Goal: Task Accomplishment & Management: Manage account settings

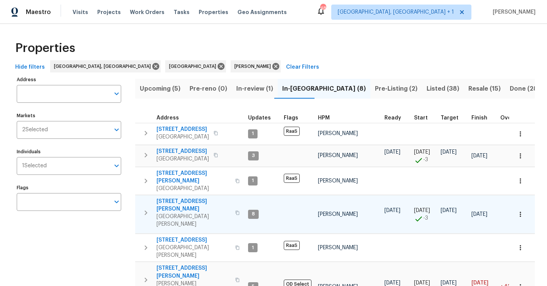
click at [191, 198] on span "[STREET_ADDRESS][PERSON_NAME]" at bounding box center [193, 205] width 74 height 15
click at [464, 82] on button "Resale (15)" at bounding box center [484, 89] width 41 height 20
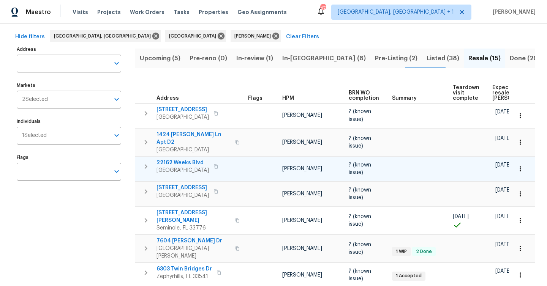
scroll to position [68, 0]
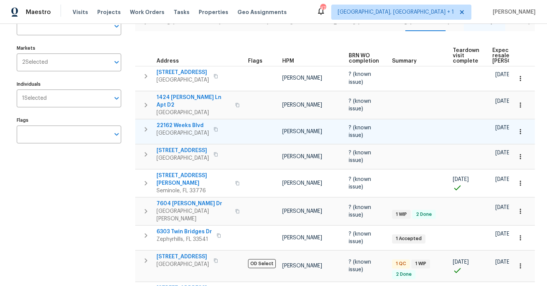
click at [188, 130] on span "Land O Lakes, FL 34639" at bounding box center [182, 134] width 52 height 8
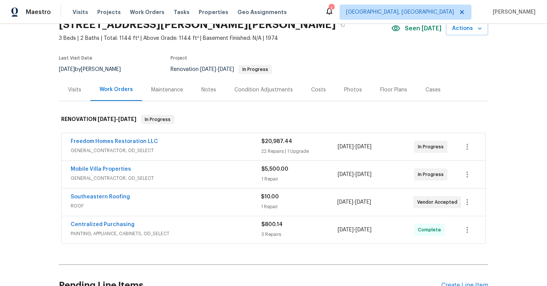
scroll to position [40, 0]
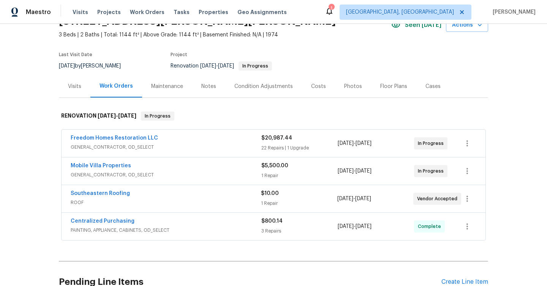
click at [128, 166] on div "Mobile Villa Properties" at bounding box center [166, 166] width 191 height 9
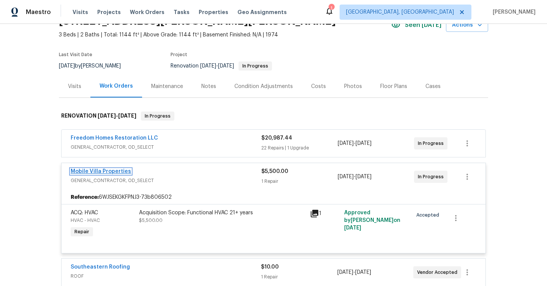
click at [127, 171] on link "Mobile Villa Properties" at bounding box center [101, 171] width 60 height 5
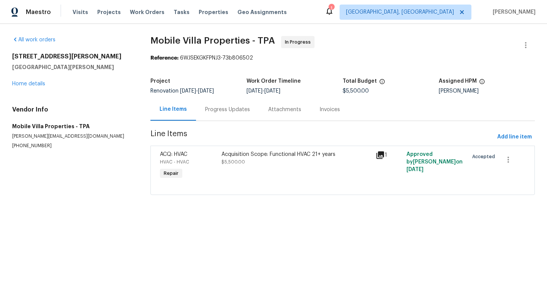
click at [251, 161] on div "Acquisition Scope: Functional HVAC 21+ years $5,500.00" at bounding box center [296, 158] width 150 height 15
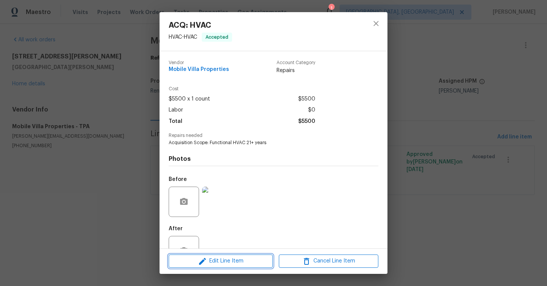
click at [219, 258] on span "Edit Line Item" at bounding box center [221, 261] width 100 height 9
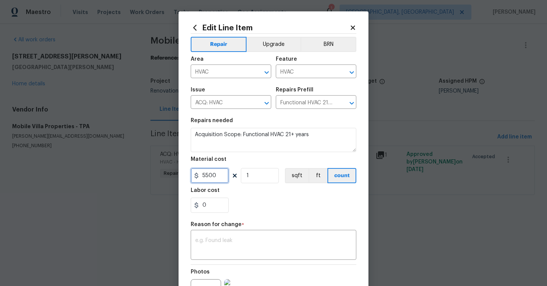
click at [220, 177] on input "5500" at bounding box center [210, 175] width 38 height 15
type input "5088.5"
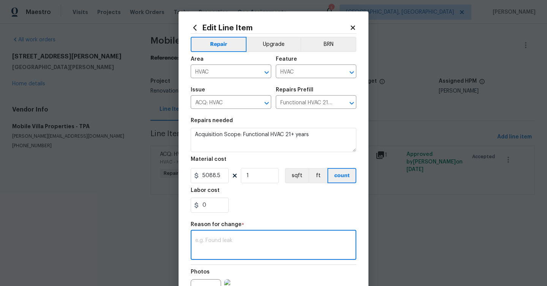
click at [216, 241] on textarea at bounding box center [273, 246] width 156 height 16
type textarea "r"
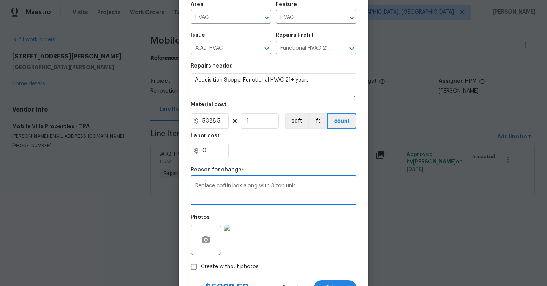
scroll to position [77, 0]
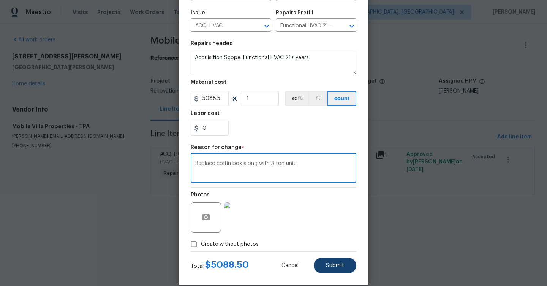
type textarea "Replace coffin box along with 3 ton unit"
click at [327, 260] on button "Submit" at bounding box center [335, 265] width 43 height 15
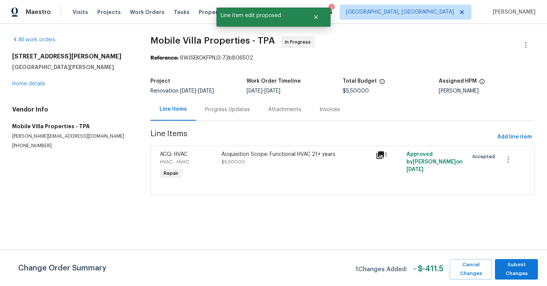
scroll to position [0, 0]
click at [502, 266] on span "Submit Changes" at bounding box center [516, 269] width 35 height 17
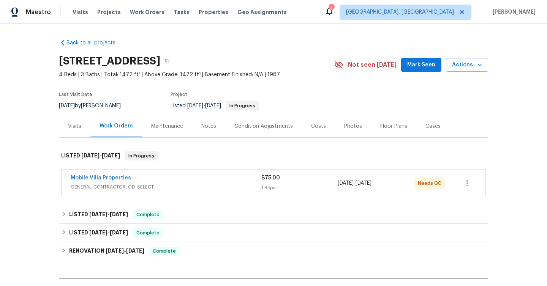
click at [219, 179] on div "Mobile Villa Properties" at bounding box center [166, 178] width 191 height 9
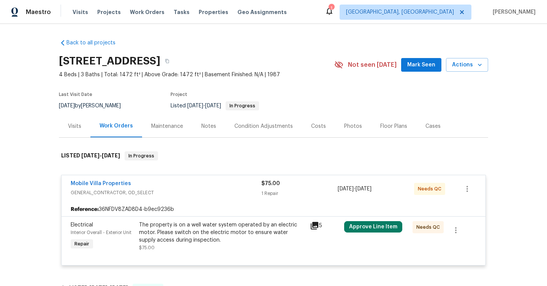
click at [134, 178] on div "Mobile Villa Properties GENERAL_CONTRACTOR, OD_SELECT $75.00 1 Repair 8/28/2025…" at bounding box center [274, 188] width 424 height 27
click at [123, 180] on span "Mobile Villa Properties" at bounding box center [101, 184] width 60 height 8
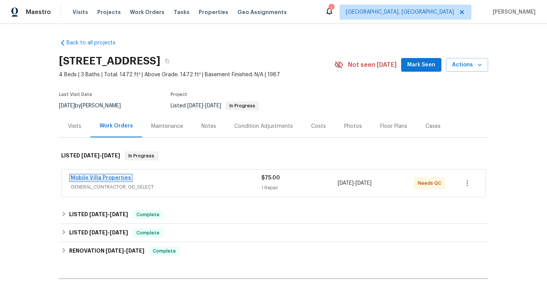
click at [115, 177] on link "Mobile Villa Properties" at bounding box center [101, 177] width 60 height 5
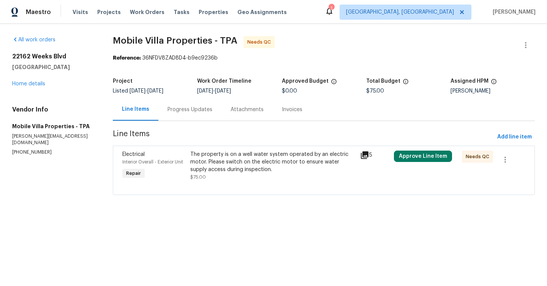
click at [202, 104] on div "Progress Updates" at bounding box center [189, 109] width 63 height 22
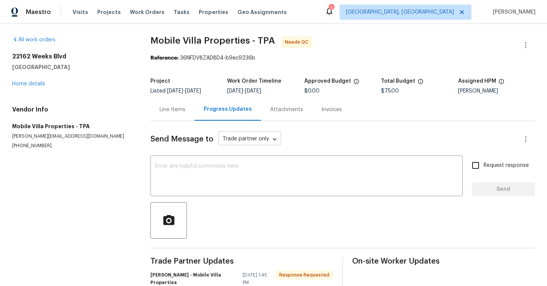
scroll to position [63, 0]
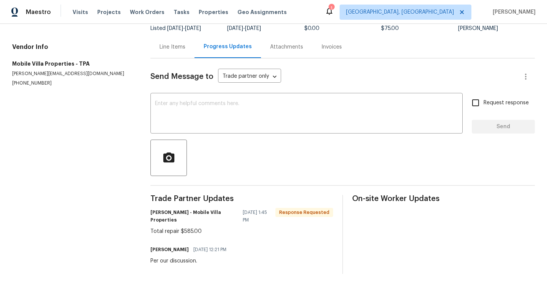
click at [177, 49] on div "Line Items" at bounding box center [173, 47] width 26 height 8
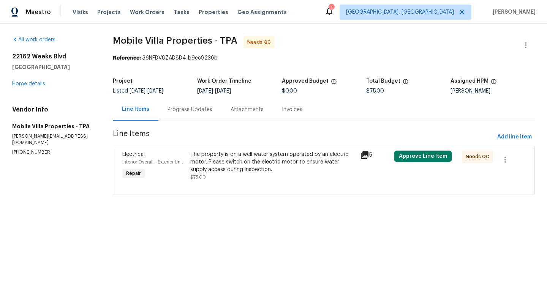
click at [204, 109] on div "Progress Updates" at bounding box center [190, 110] width 45 height 8
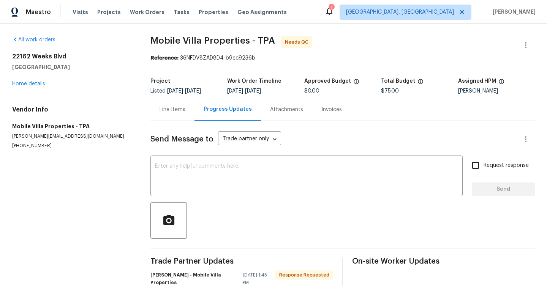
click at [186, 111] on div "Line Items" at bounding box center [172, 109] width 44 height 22
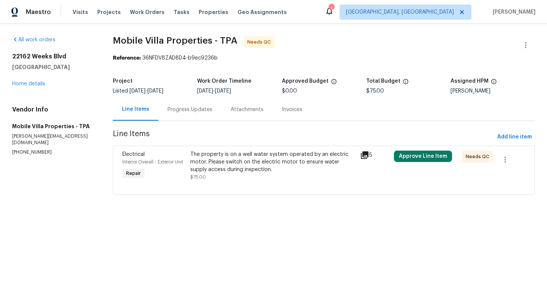
click at [221, 172] on div "The property is on a well water system operated by an electric motor. Please sw…" at bounding box center [272, 162] width 165 height 23
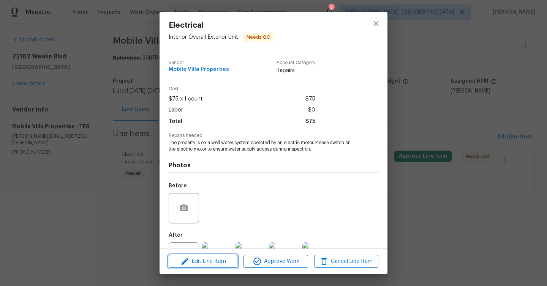
click at [229, 262] on span "Edit Line Item" at bounding box center [203, 261] width 64 height 9
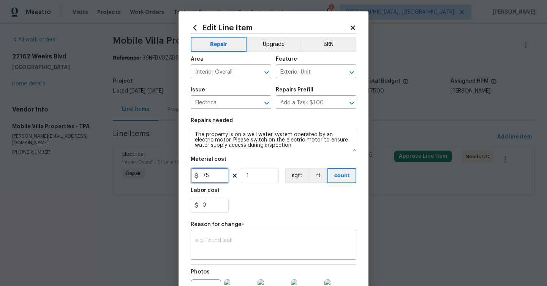
click at [220, 171] on input "75" at bounding box center [210, 175] width 38 height 15
type input "585"
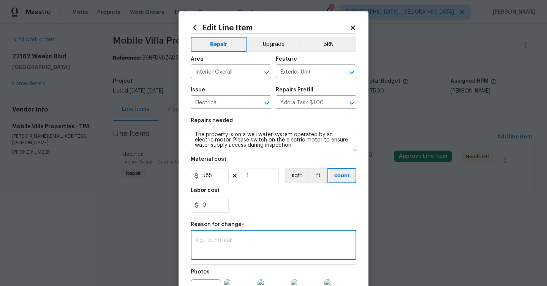
click at [209, 242] on textarea at bounding box center [273, 246] width 156 height 16
click at [259, 243] on textarea "Replace rusted well oumo switch and box. Correct wiringing." at bounding box center [273, 246] width 156 height 16
click at [336, 241] on textarea "Replace rusted well oump switch and box. Correct wiringing." at bounding box center [273, 246] width 156 height 16
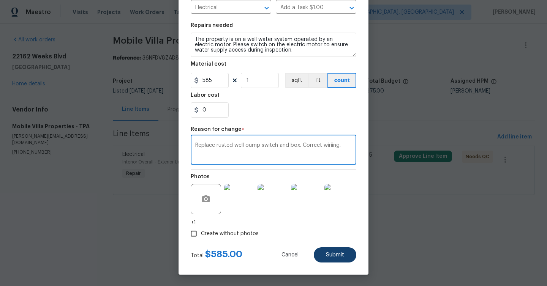
type textarea "Replace rusted well oump switch and box. Correct wiriing."
click at [330, 252] on button "Submit" at bounding box center [335, 255] width 43 height 15
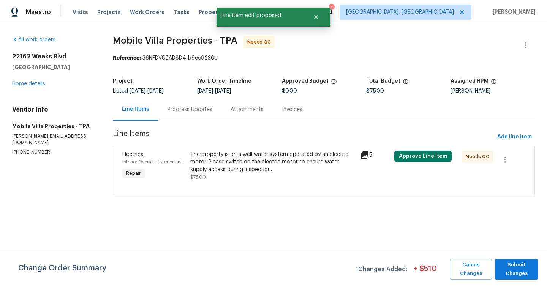
scroll to position [0, 0]
click at [514, 264] on span "Submit Changes" at bounding box center [516, 269] width 35 height 17
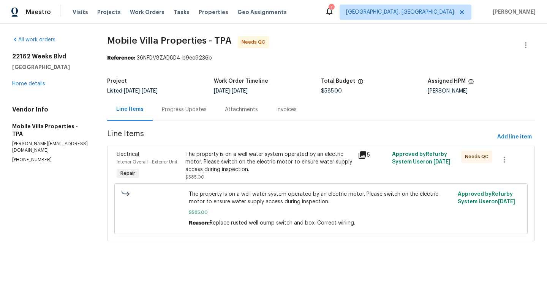
click at [263, 189] on div "The property is on a well water system operated by an electric motor. Please sw…" at bounding box center [321, 208] width 269 height 41
click at [257, 198] on span "The property is on a well water system operated by an electric motor. Please sw…" at bounding box center [321, 198] width 264 height 15
click at [249, 161] on div "The property is on a well water system operated by an electric motor. Please sw…" at bounding box center [269, 162] width 168 height 23
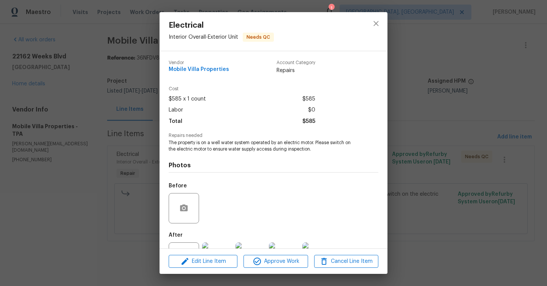
scroll to position [32, 0]
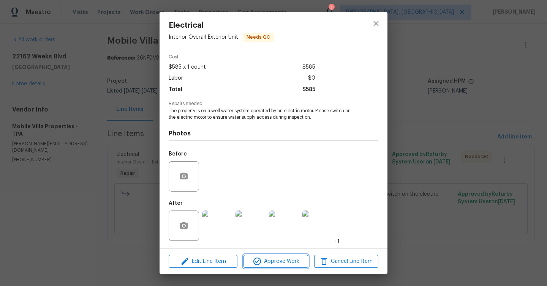
click at [280, 259] on span "Approve Work" at bounding box center [276, 261] width 60 height 9
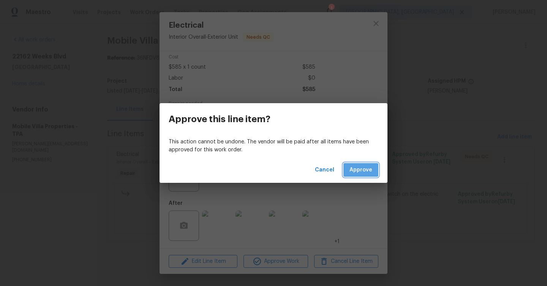
click at [359, 168] on span "Approve" at bounding box center [360, 170] width 23 height 9
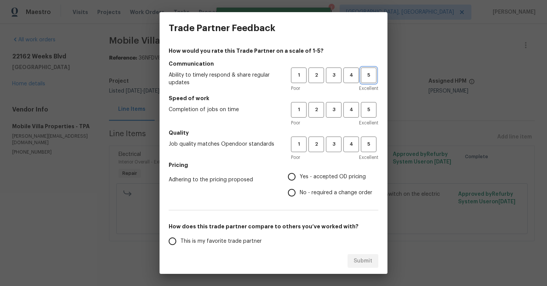
click at [373, 76] on span "5" at bounding box center [369, 75] width 14 height 9
click at [373, 106] on span "5" at bounding box center [369, 110] width 14 height 9
click at [373, 147] on span "5" at bounding box center [369, 144] width 14 height 9
click at [313, 176] on span "Yes - accepted OD pricing" at bounding box center [333, 177] width 66 height 8
click at [300, 176] on input "Yes - accepted OD pricing" at bounding box center [292, 177] width 16 height 16
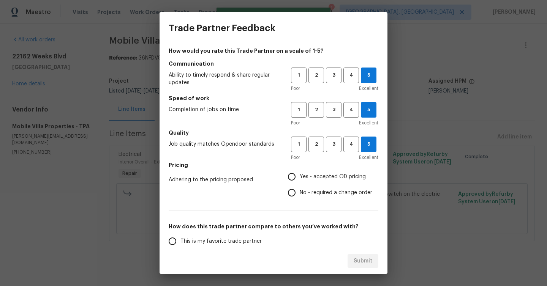
radio input "true"
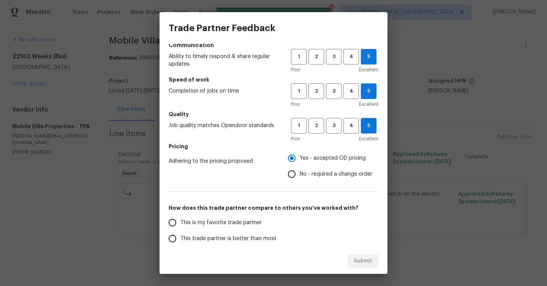
scroll to position [35, 0]
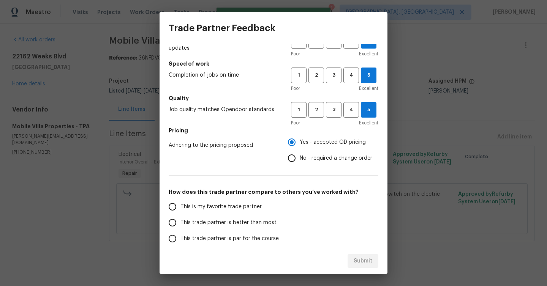
click at [255, 220] on span "This trade partner is better than most" at bounding box center [228, 223] width 96 height 8
click at [180, 220] on input "This trade partner is better than most" at bounding box center [172, 223] width 16 height 16
click at [365, 261] on span "Submit" at bounding box center [363, 261] width 19 height 9
radio input "true"
